Goal: Task Accomplishment & Management: Use online tool/utility

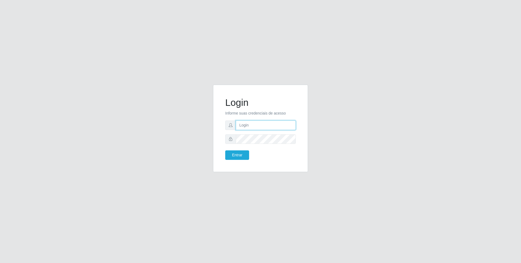
type input "[EMAIL_ADDRESS][DOMAIN_NAME]"
drag, startPoint x: 249, startPoint y: 122, endPoint x: 255, endPoint y: 123, distance: 6.6
click at [249, 122] on input "[EMAIL_ADDRESS][DOMAIN_NAME]" at bounding box center [266, 126] width 60 height 10
click at [239, 151] on button "Entrar" at bounding box center [237, 155] width 24 height 10
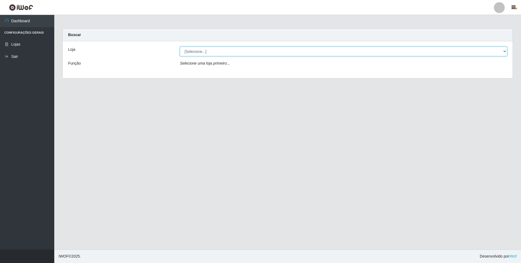
click at [232, 52] on select "[Selecione...] [GEOGRAPHIC_DATA] - [GEOGRAPHIC_DATA]" at bounding box center [343, 52] width 327 height 10
select select "432"
click at [180, 47] on select "[Selecione...] [GEOGRAPHIC_DATA] - [GEOGRAPHIC_DATA]" at bounding box center [343, 52] width 327 height 10
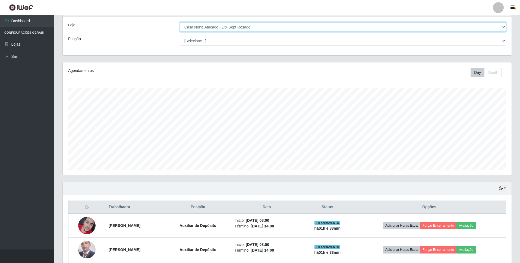
scroll to position [73, 0]
